Goal: Task Accomplishment & Management: Manage account settings

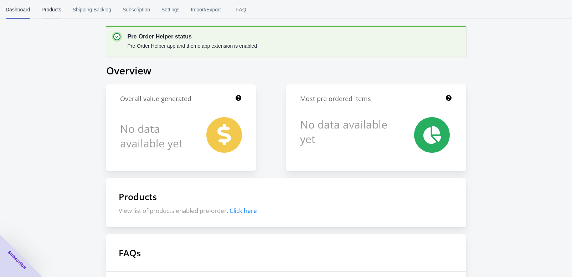
click at [61, 14] on span "Products" at bounding box center [52, 9] width 20 height 19
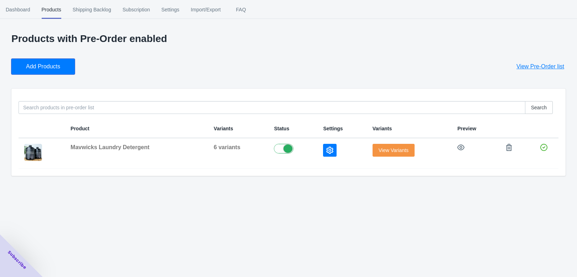
click at [60, 70] on span "Add Products" at bounding box center [43, 66] width 34 height 7
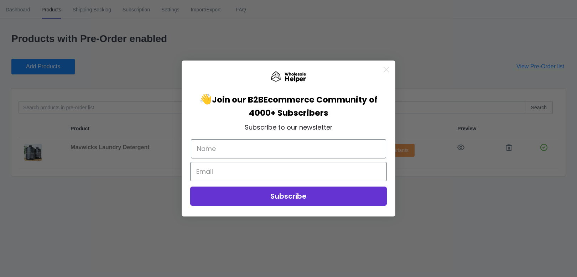
click at [386, 72] on circle "Close dialog" at bounding box center [387, 70] width 12 height 12
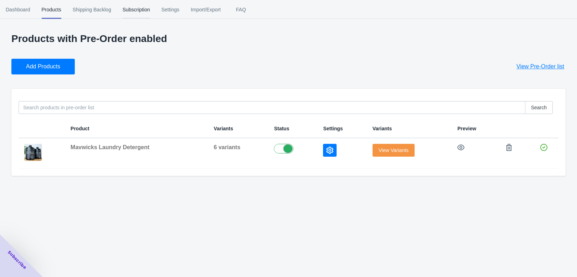
click at [150, 7] on span "Subscription" at bounding box center [136, 9] width 27 height 19
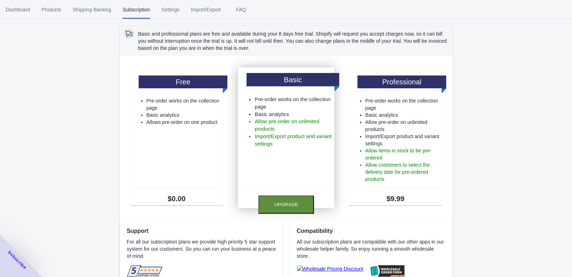
click at [300, 214] on button "Upgrade" at bounding box center [286, 205] width 56 height 18
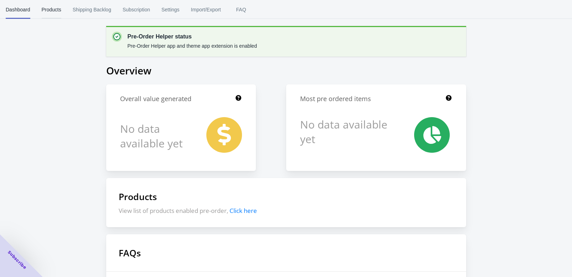
click at [61, 12] on span "Products" at bounding box center [52, 9] width 20 height 19
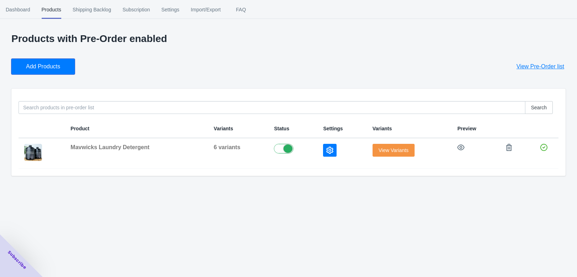
click at [60, 70] on span "Add Products" at bounding box center [43, 66] width 34 height 7
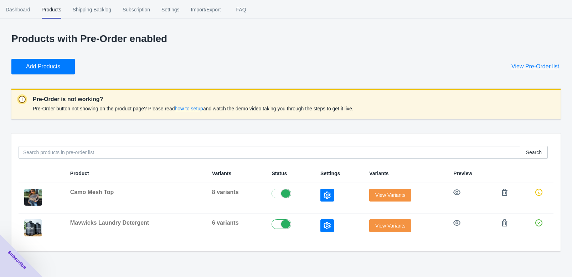
scroll to position [32, 0]
click at [536, 196] on icon at bounding box center [538, 192] width 7 height 7
click at [391, 198] on span "View Variants" at bounding box center [390, 195] width 30 height 6
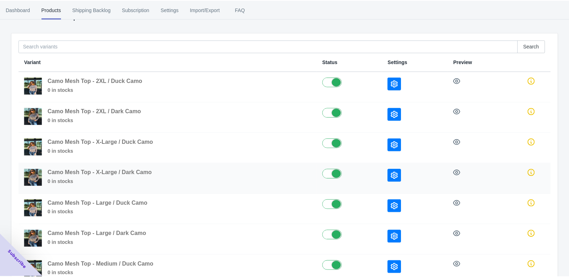
scroll to position [178, 0]
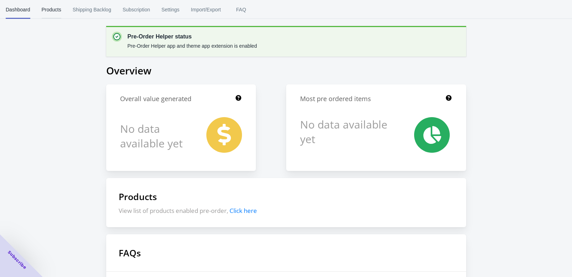
click at [61, 13] on span "Products" at bounding box center [52, 9] width 20 height 19
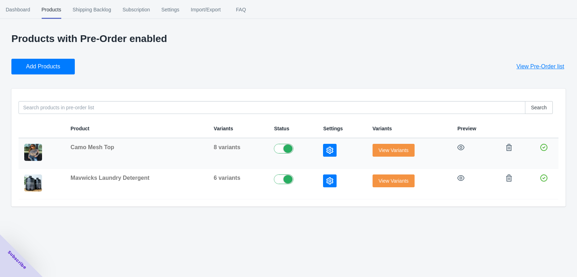
click at [103, 150] on span "Camo Mesh Top" at bounding box center [92, 147] width 43 height 6
click at [327, 154] on icon "button" at bounding box center [330, 150] width 7 height 7
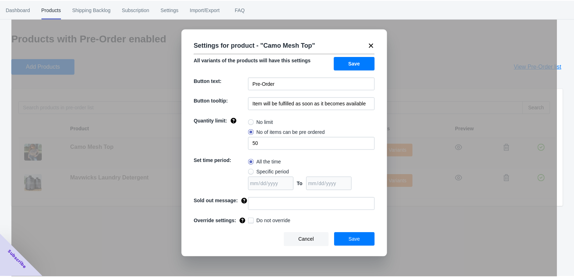
scroll to position [62, 0]
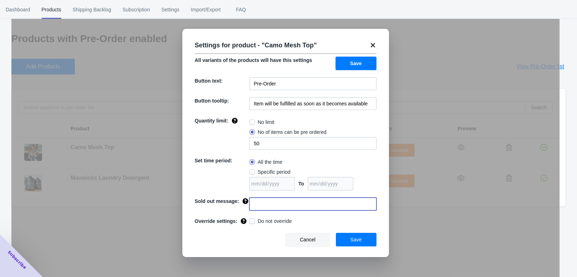
click at [301, 203] on input at bounding box center [313, 204] width 127 height 13
type input "This item is SOLD OUT"
click at [351, 247] on button "Save" at bounding box center [356, 240] width 41 height 14
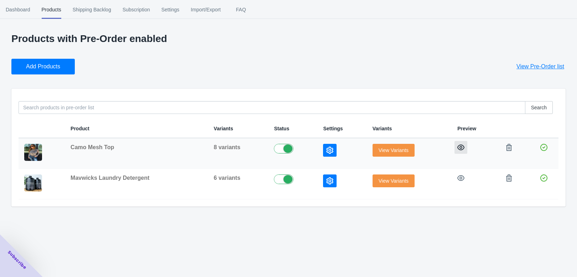
click at [458, 151] on icon "button" at bounding box center [461, 147] width 7 height 7
click at [47, 70] on span "Add Products" at bounding box center [43, 66] width 34 height 7
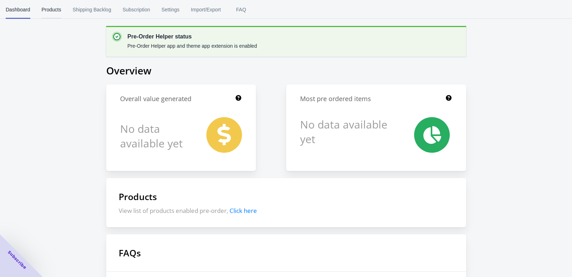
click at [61, 12] on span "Products" at bounding box center [52, 9] width 20 height 19
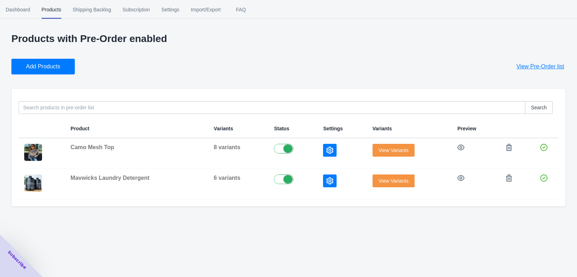
click at [60, 70] on span "Add Products" at bounding box center [43, 66] width 34 height 7
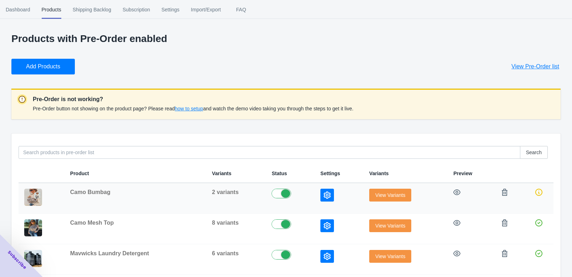
click at [379, 198] on span "View Variants" at bounding box center [390, 195] width 30 height 6
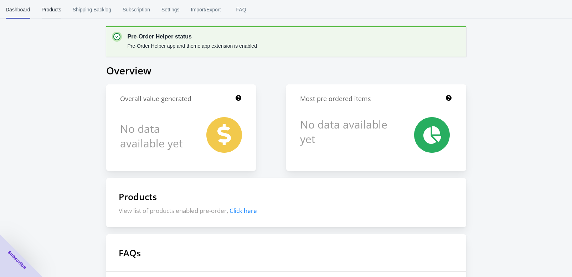
click at [61, 16] on span "Products" at bounding box center [52, 9] width 20 height 19
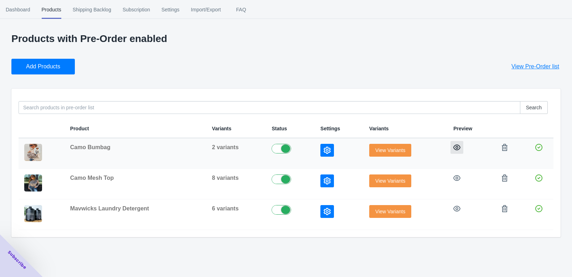
click at [453, 151] on icon "button" at bounding box center [456, 147] width 7 height 7
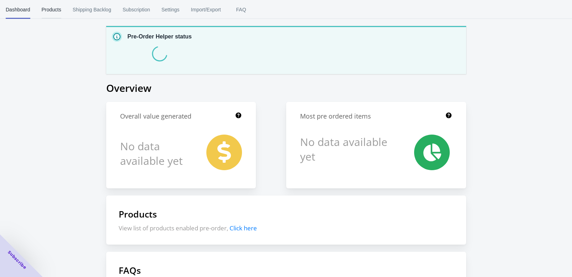
click at [61, 15] on span "Products" at bounding box center [52, 9] width 20 height 19
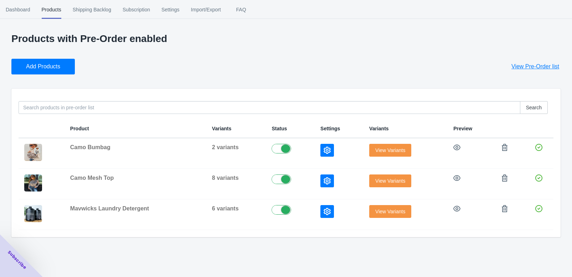
click at [53, 70] on span "Add Products" at bounding box center [43, 66] width 34 height 7
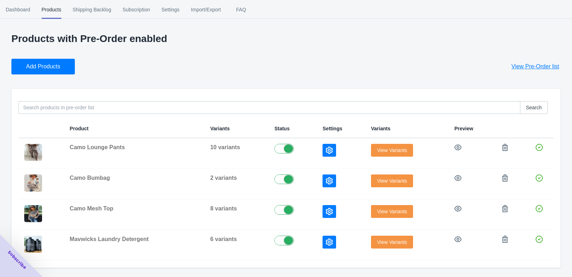
scroll to position [44, 0]
click at [455, 144] on icon "button" at bounding box center [458, 147] width 7 height 7
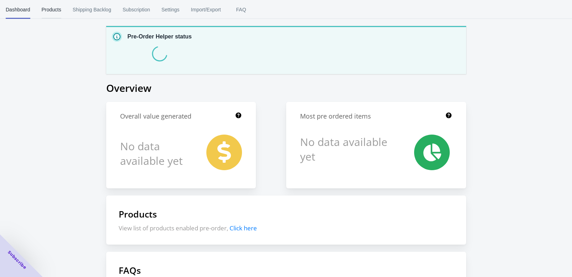
click at [58, 10] on span "Products" at bounding box center [52, 9] width 20 height 19
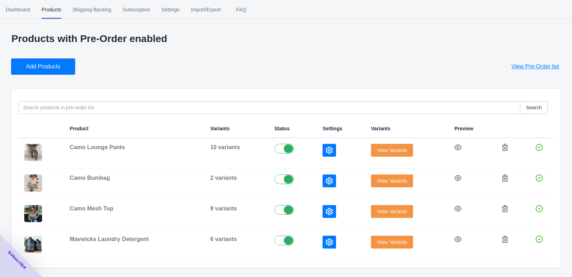
click at [60, 70] on span "Add Products" at bounding box center [43, 66] width 34 height 7
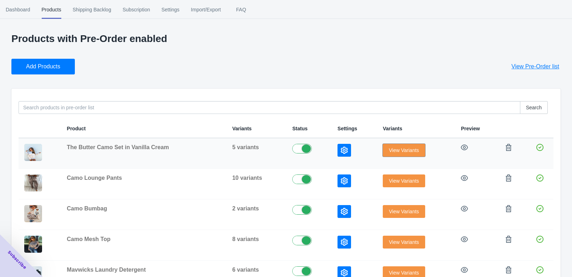
click at [386, 157] on button "View Variants" at bounding box center [404, 150] width 42 height 13
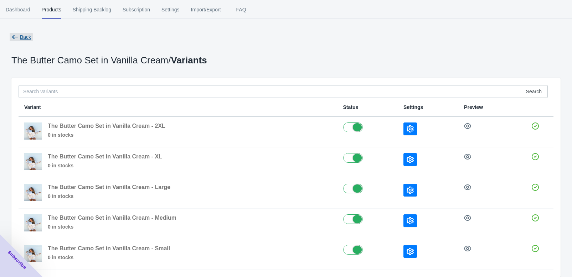
click at [19, 41] on icon "button" at bounding box center [14, 37] width 7 height 7
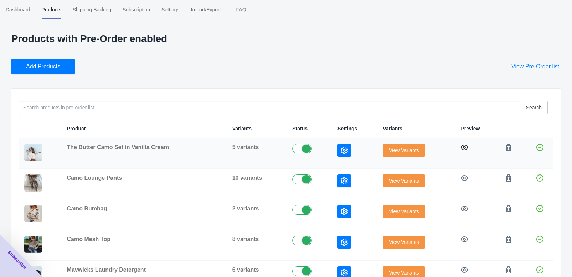
click at [461, 150] on icon "button" at bounding box center [464, 148] width 7 height 6
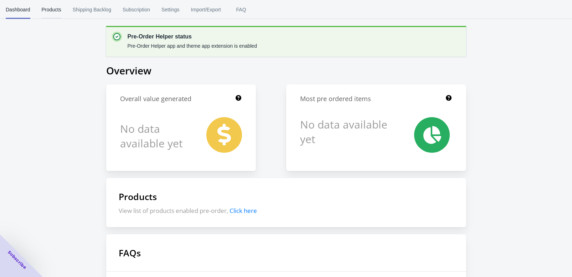
click at [61, 11] on span "Products" at bounding box center [52, 9] width 20 height 19
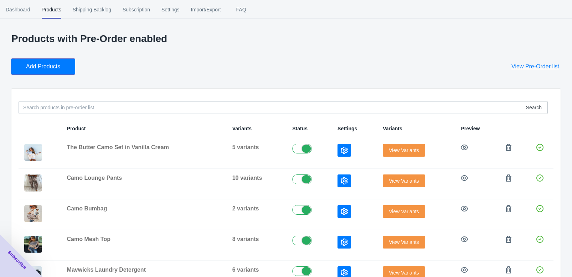
click at [60, 70] on span "Add Products" at bounding box center [43, 66] width 34 height 7
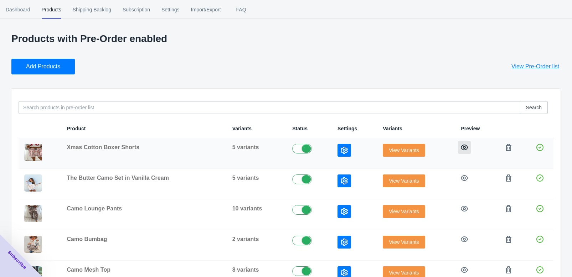
click at [461, 151] on icon "button" at bounding box center [464, 147] width 7 height 7
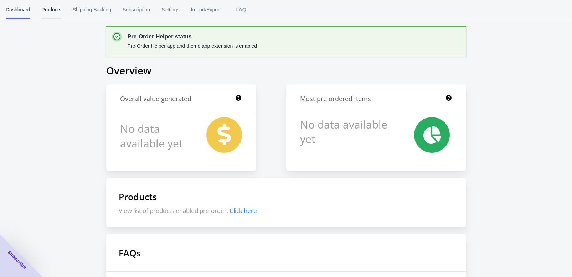
click at [61, 15] on span "Products" at bounding box center [52, 9] width 20 height 19
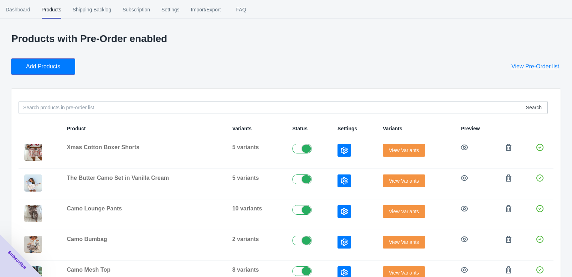
click at [55, 71] on button "Add Products" at bounding box center [42, 67] width 63 height 16
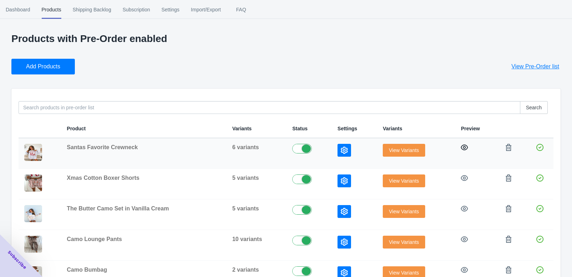
click at [461, 150] on icon "button" at bounding box center [464, 148] width 7 height 6
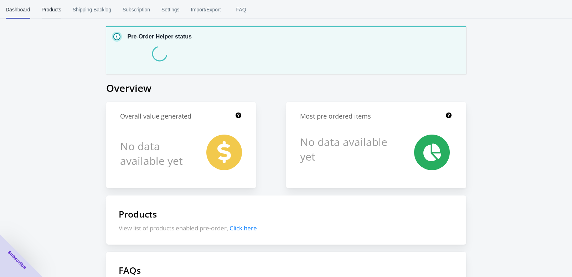
click at [61, 10] on span "Products" at bounding box center [52, 9] width 20 height 19
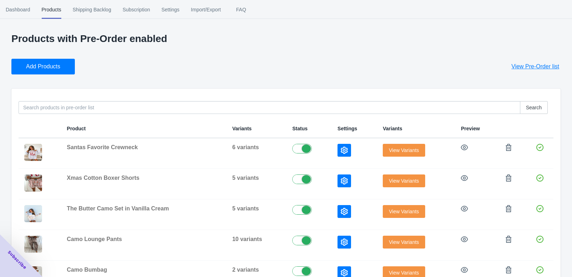
click at [75, 75] on button "Add Products" at bounding box center [42, 67] width 63 height 16
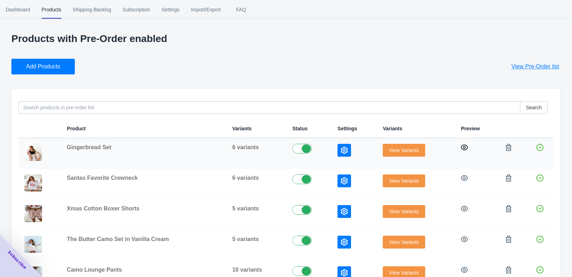
click at [461, 151] on icon "button" at bounding box center [464, 147] width 7 height 7
